Goal: Task Accomplishment & Management: Manage account settings

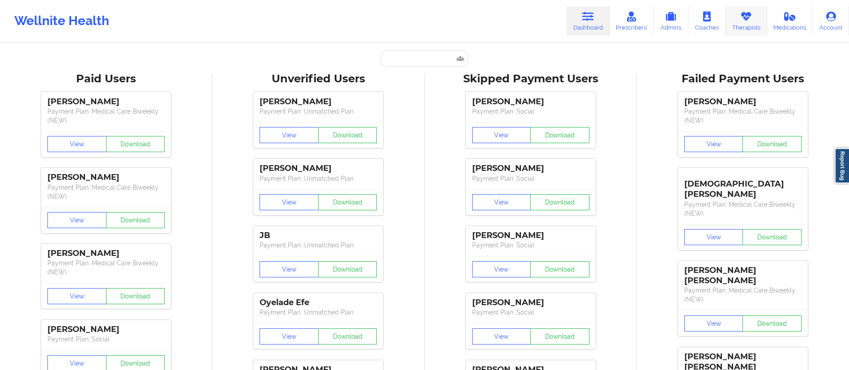
click at [746, 21] on link "Therapists" at bounding box center [747, 21] width 42 height 30
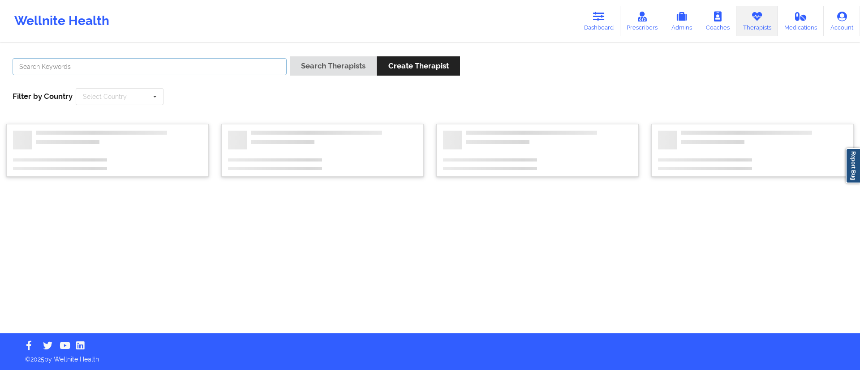
click at [162, 58] on input "text" at bounding box center [150, 66] width 274 height 17
paste input "[PERSON_NAME]"
type input "[PERSON_NAME]"
click at [319, 72] on button "Search Therapists" at bounding box center [333, 65] width 87 height 19
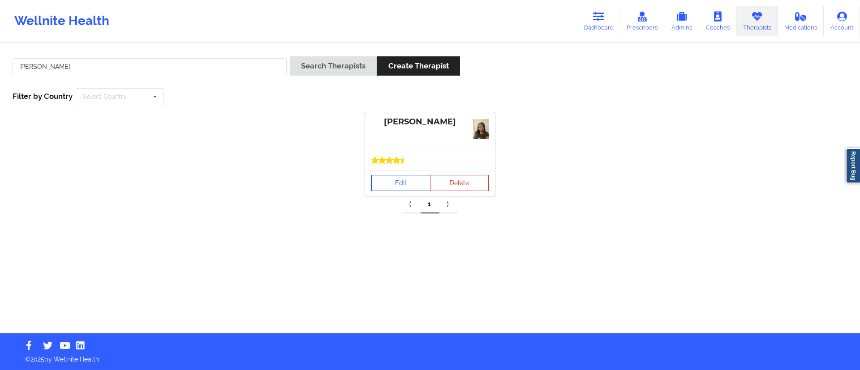
click at [397, 188] on link "Edit" at bounding box center [400, 183] width 59 height 16
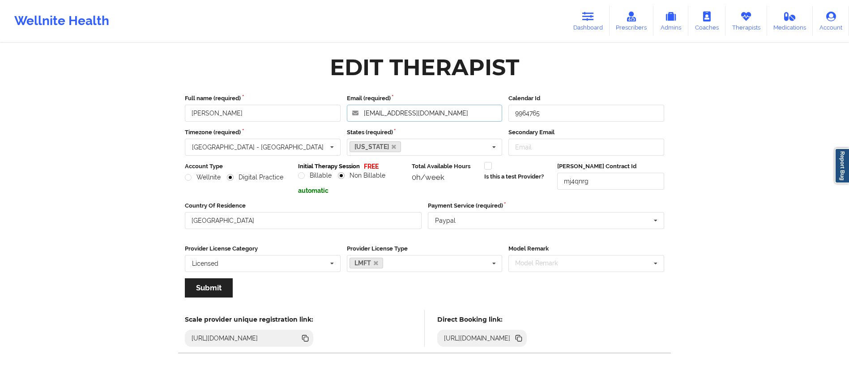
click at [397, 113] on input "[EMAIL_ADDRESS][DOMAIN_NAME]" at bounding box center [425, 113] width 156 height 17
click at [396, 114] on input "[EMAIL_ADDRESS][DOMAIN_NAME]" at bounding box center [425, 113] width 156 height 17
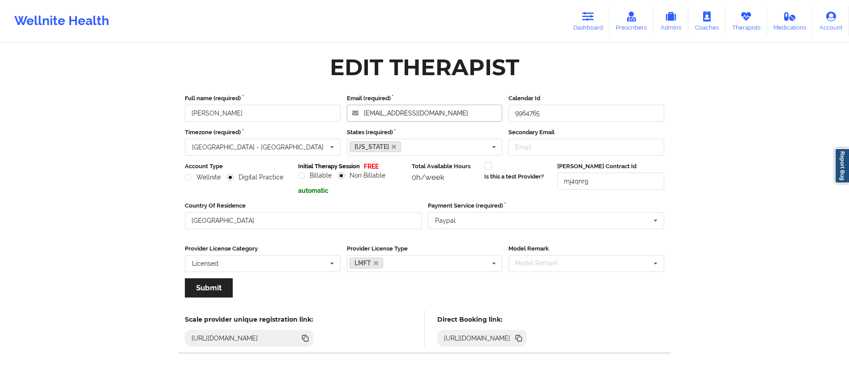
click at [396, 112] on input "[EMAIL_ADDRESS][DOMAIN_NAME]" at bounding box center [425, 113] width 156 height 17
click at [395, 111] on input "[EMAIL_ADDRESS][DOMAIN_NAME]" at bounding box center [425, 113] width 156 height 17
click at [741, 21] on link "Therapists" at bounding box center [747, 21] width 42 height 30
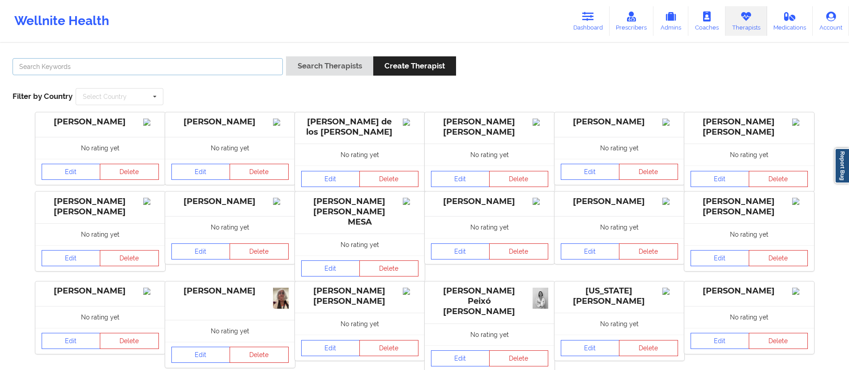
click at [219, 67] on input "text" at bounding box center [148, 66] width 270 height 17
paste input "[PERSON_NAME]"
type input "[PERSON_NAME]"
click at [286, 56] on button "Search Therapists" at bounding box center [329, 65] width 87 height 19
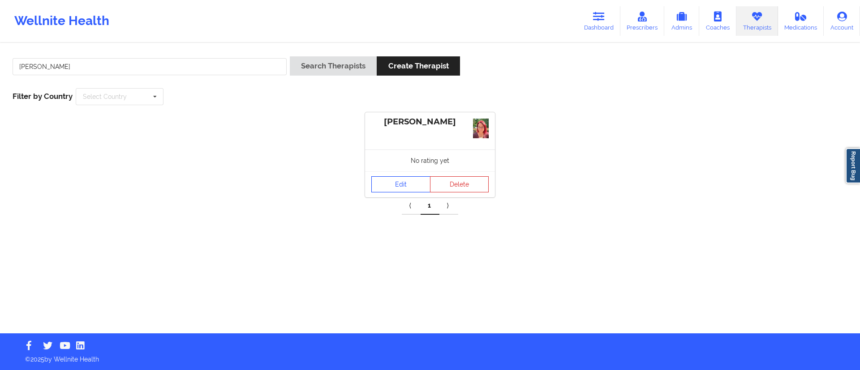
click at [402, 185] on link "Edit" at bounding box center [400, 184] width 59 height 16
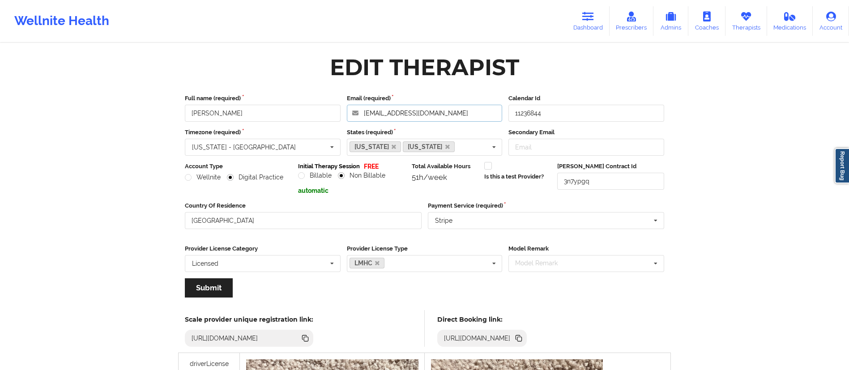
click at [408, 113] on input "[EMAIL_ADDRESS][DOMAIN_NAME]" at bounding box center [425, 113] width 156 height 17
click at [407, 113] on input "[EMAIL_ADDRESS][DOMAIN_NAME]" at bounding box center [425, 113] width 156 height 17
click at [750, 21] on link "Therapists" at bounding box center [747, 21] width 42 height 30
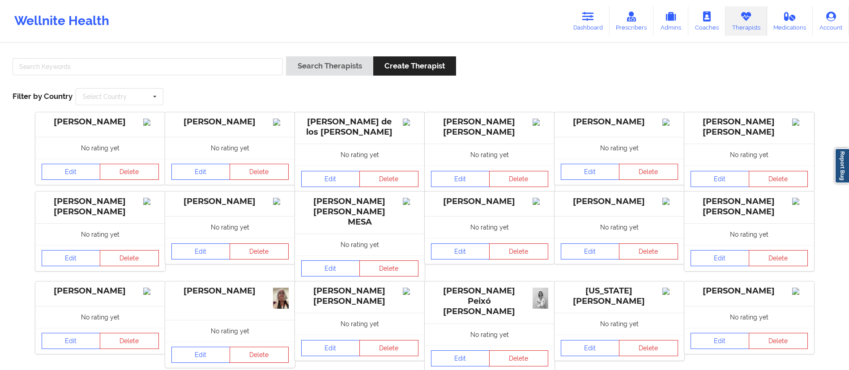
click at [178, 47] on div "Search Therapists Create Therapist Filter by Country Select Country Australia C…" at bounding box center [424, 256] width 849 height 424
click at [173, 69] on input "text" at bounding box center [148, 66] width 270 height 17
paste input "Andrea Hamilton"
type input "Andrea Hamilton"
click at [356, 65] on button "Search Therapists" at bounding box center [329, 65] width 87 height 19
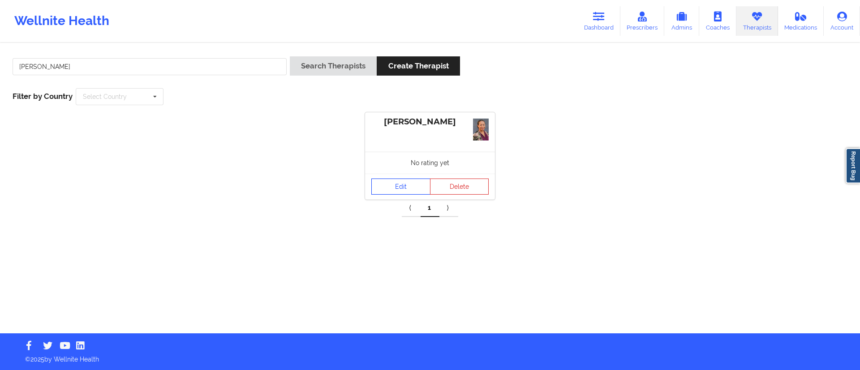
click at [383, 188] on link "Edit" at bounding box center [400, 187] width 59 height 16
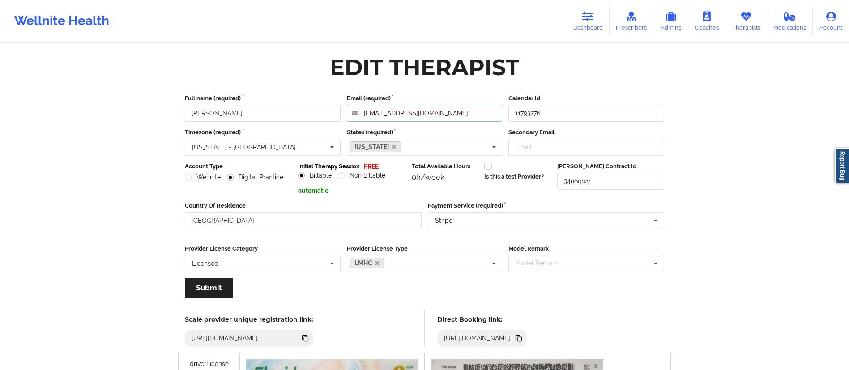
click at [414, 112] on input "andreachamilton@gmail.com" at bounding box center [425, 113] width 156 height 17
click at [747, 27] on link "Therapists" at bounding box center [747, 21] width 42 height 30
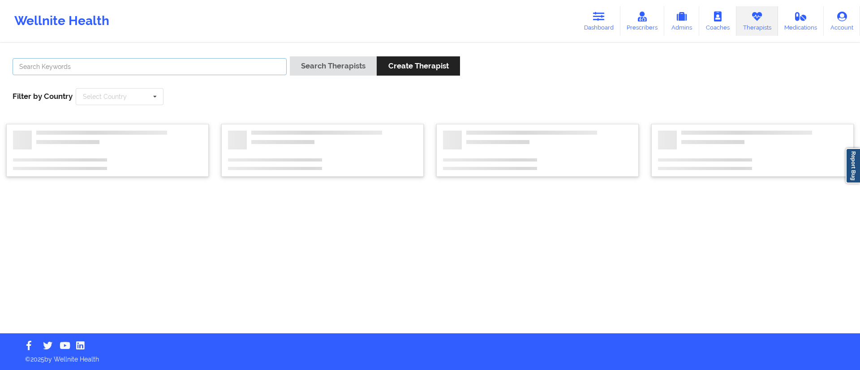
click at [208, 67] on input "text" at bounding box center [150, 66] width 274 height 17
paste input "Marisol Cendejas"
type input "Marisol Cendejas"
click at [324, 72] on button "Search Therapists" at bounding box center [333, 65] width 87 height 19
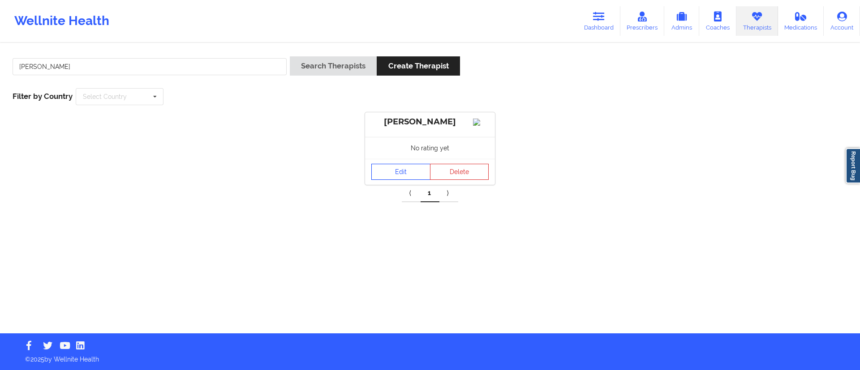
click at [398, 180] on link "Edit" at bounding box center [400, 172] width 59 height 16
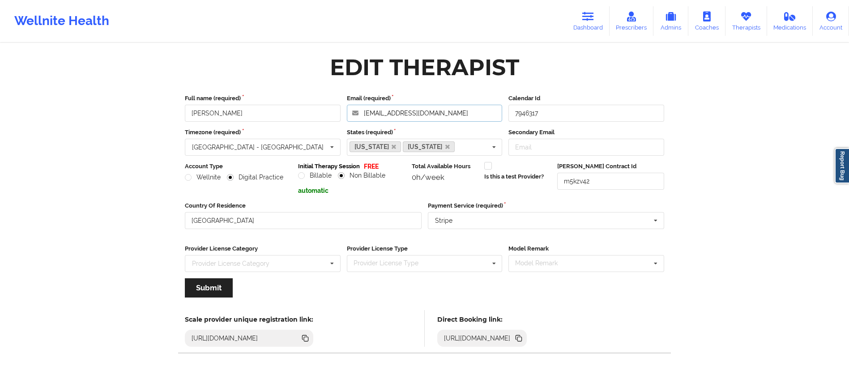
click at [424, 111] on input "tearapyadvocate@gmail.com" at bounding box center [425, 113] width 156 height 17
click at [747, 21] on icon at bounding box center [747, 17] width 12 height 10
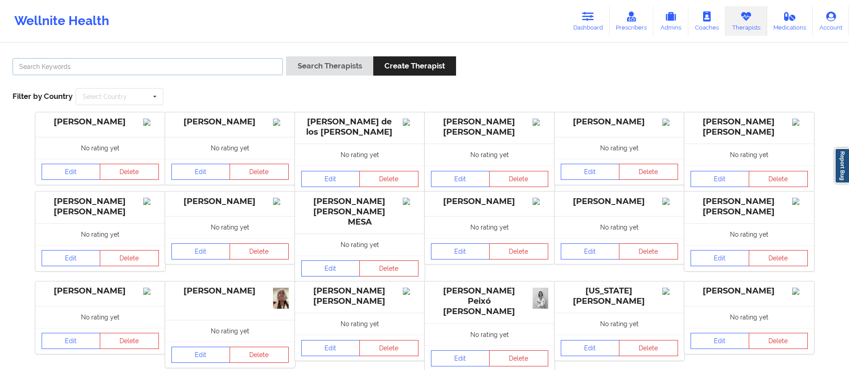
click at [229, 66] on input "text" at bounding box center [148, 66] width 270 height 17
paste input "Martin Sussman"
type input "Martin Sussman"
click at [286, 56] on button "Search Therapists" at bounding box center [329, 65] width 87 height 19
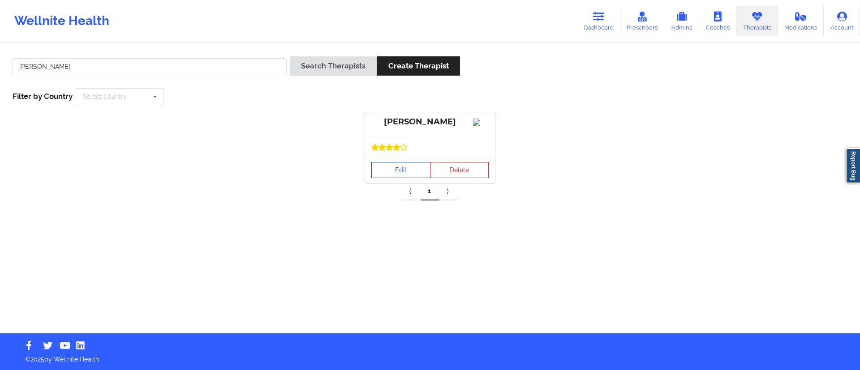
click at [403, 178] on link "Edit" at bounding box center [400, 170] width 59 height 16
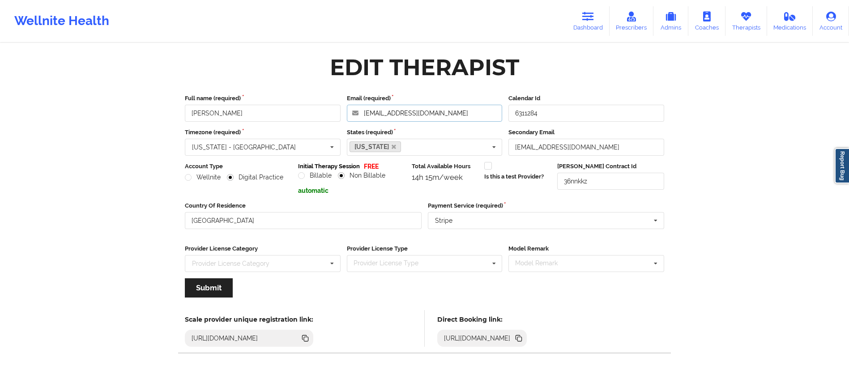
click at [414, 115] on input "martinsussman@aol.com" at bounding box center [425, 113] width 156 height 17
click at [741, 23] on link "Therapists" at bounding box center [747, 21] width 42 height 30
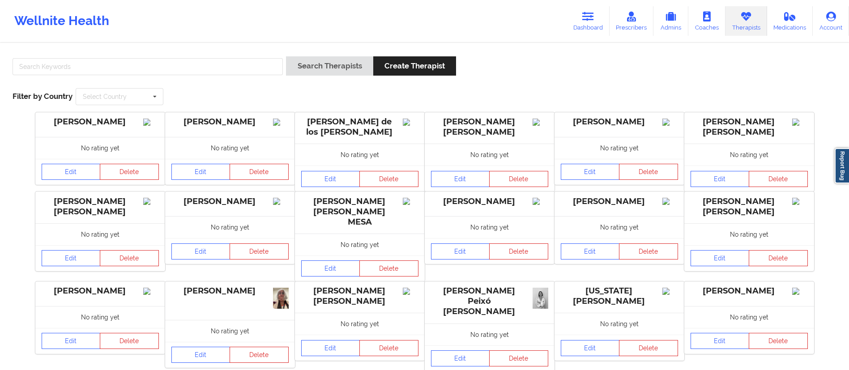
click at [746, 20] on icon at bounding box center [747, 17] width 12 height 10
click at [208, 66] on input "text" at bounding box center [148, 66] width 270 height 17
paste input "Andrea J Thomas"
type input "Andrea J Thomas"
click at [317, 64] on button "Search Therapists" at bounding box center [329, 65] width 87 height 19
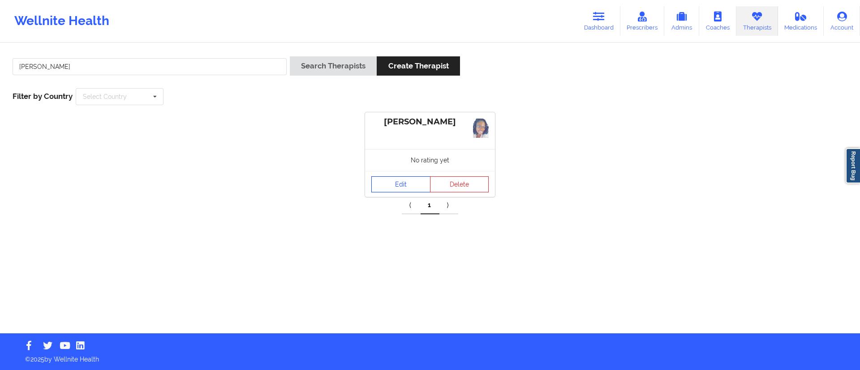
click at [393, 176] on link "Edit" at bounding box center [400, 184] width 59 height 16
